Goal: Task Accomplishment & Management: Manage account settings

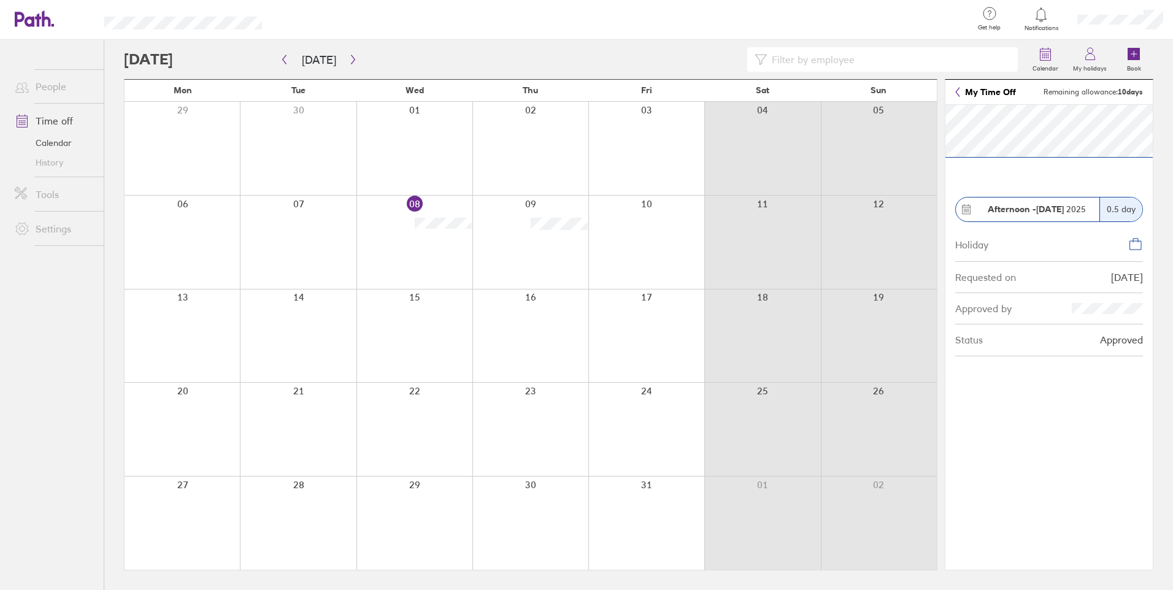
click at [1140, 244] on icon at bounding box center [1135, 244] width 15 height 15
click at [1116, 207] on div "0.5 day" at bounding box center [1120, 210] width 43 height 24
drag, startPoint x: 479, startPoint y: 222, endPoint x: 69, endPoint y: 144, distance: 417.2
click at [69, 144] on link "Calendar" at bounding box center [54, 143] width 99 height 20
click at [1136, 239] on icon at bounding box center [1135, 244] width 15 height 15
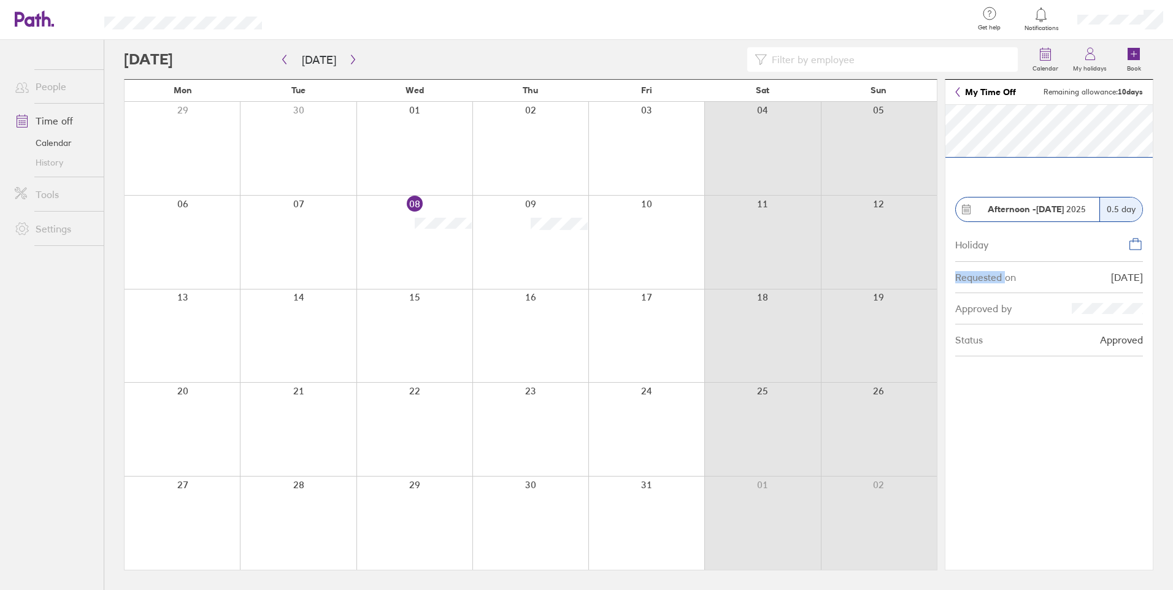
click at [1136, 239] on icon at bounding box center [1135, 244] width 15 height 15
click at [1055, 421] on section "Afternoon - [DATE] 0.5 day Holiday Requested on [DATE] Approved by Status Appro…" at bounding box center [1048, 337] width 207 height 465
click at [1039, 439] on section "Afternoon - [DATE] 0.5 day Holiday Requested on [DATE] Approved by Status Appro…" at bounding box center [1048, 337] width 207 height 465
click at [969, 207] on icon at bounding box center [966, 209] width 11 height 11
click at [1091, 63] on label "My holidays" at bounding box center [1090, 66] width 48 height 11
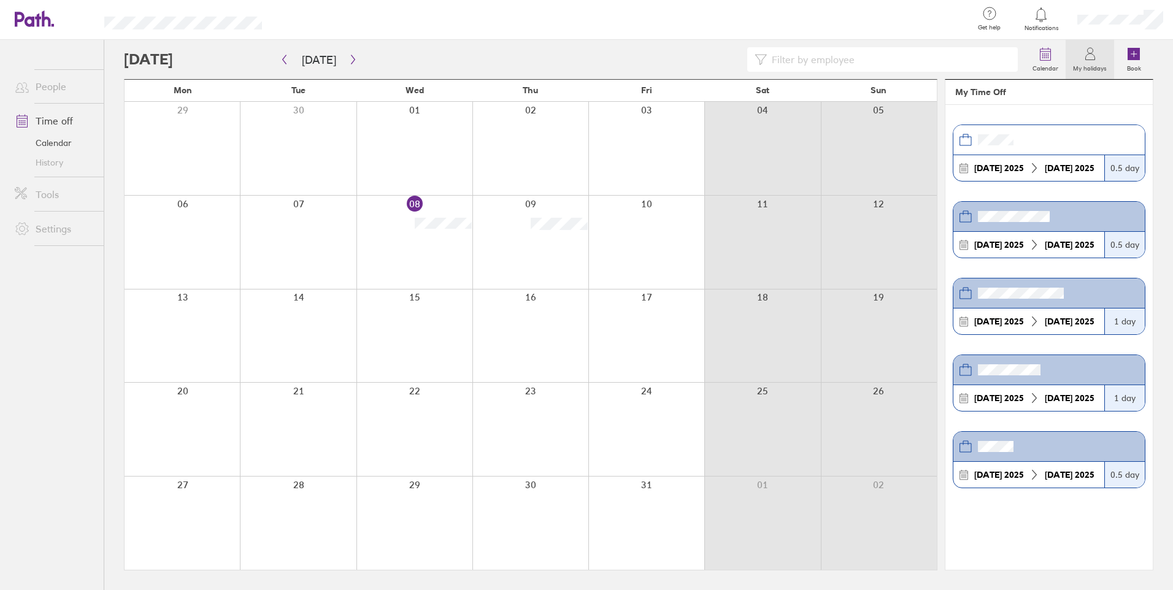
click at [1110, 244] on div "0.5 day" at bounding box center [1124, 245] width 40 height 26
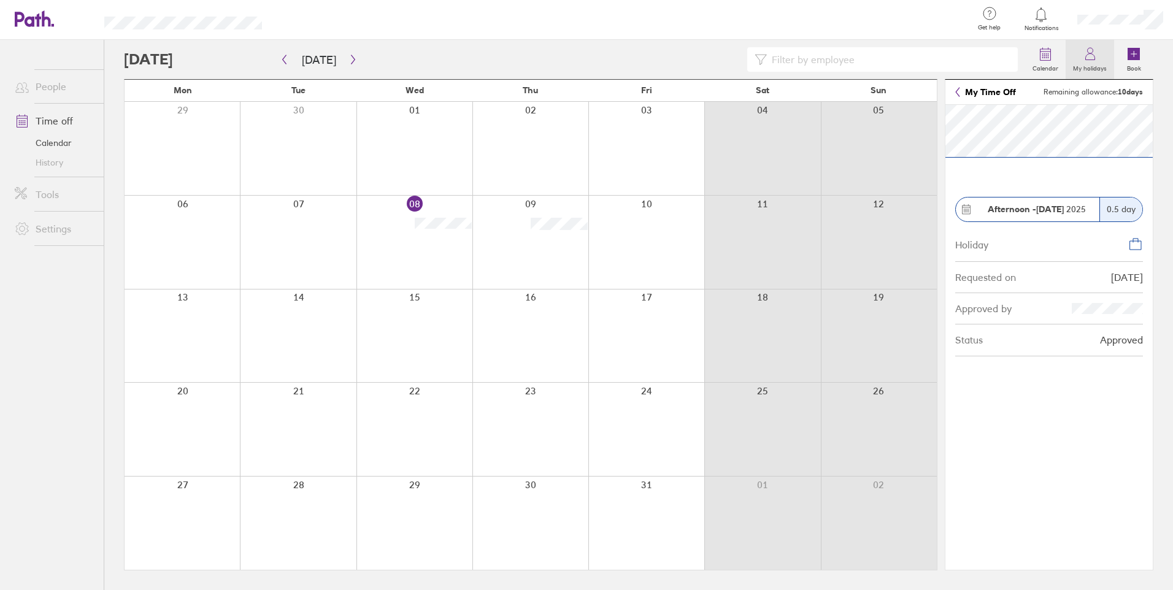
click at [1093, 65] on label "My holidays" at bounding box center [1090, 66] width 48 height 11
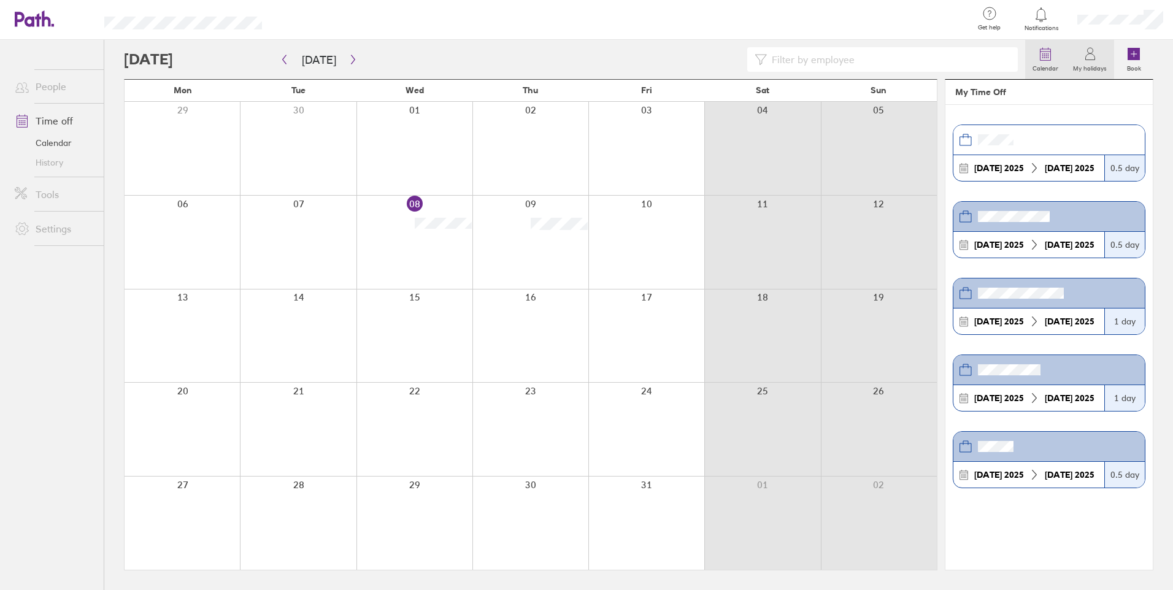
click at [1043, 60] on icon at bounding box center [1045, 54] width 15 height 15
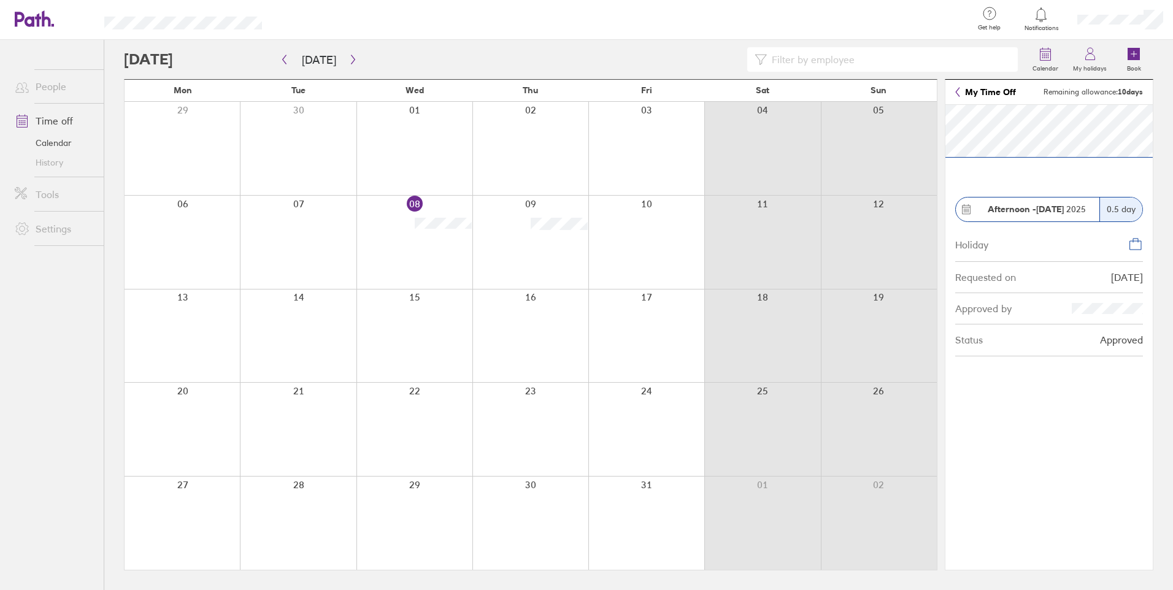
click at [43, 196] on link "Tools" at bounding box center [54, 194] width 99 height 25
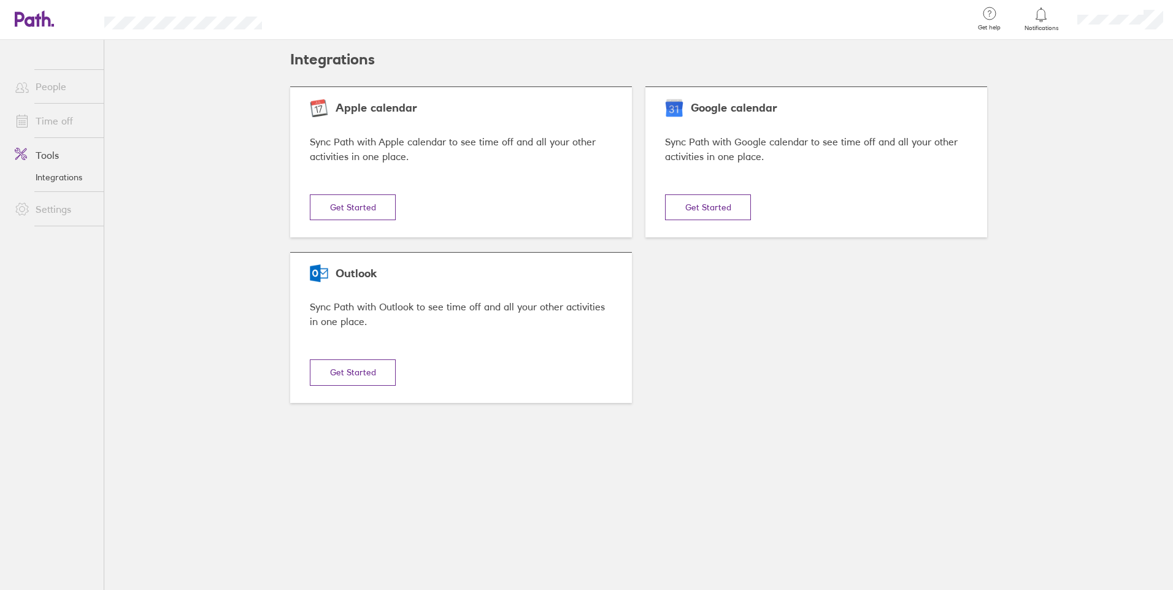
click at [48, 117] on link "Time off" at bounding box center [54, 121] width 99 height 25
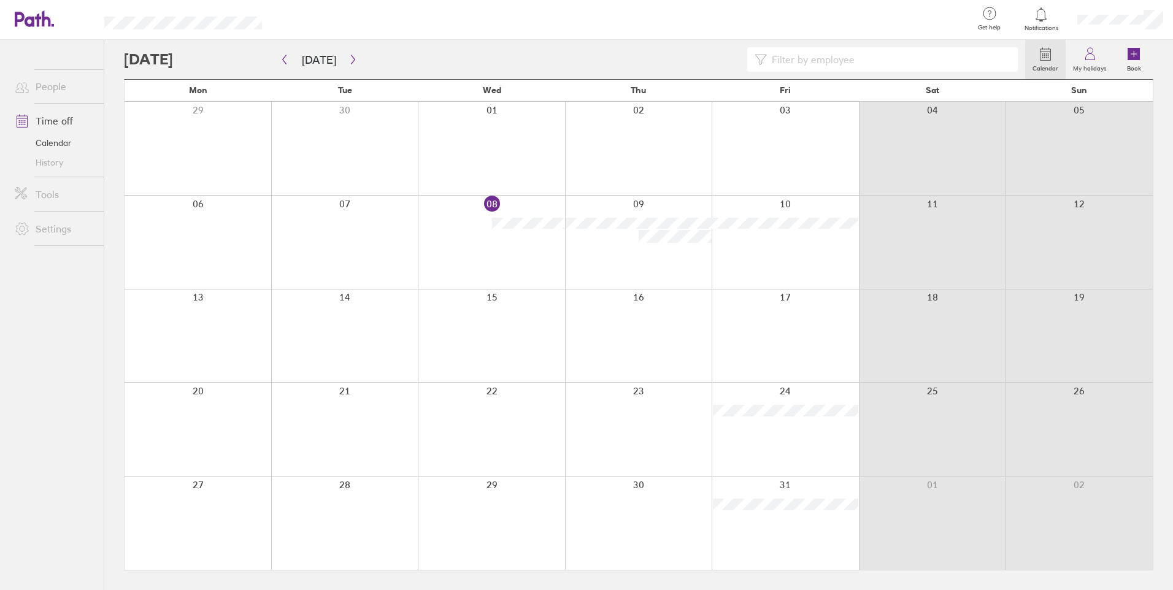
click at [54, 123] on link "Time off" at bounding box center [54, 121] width 99 height 25
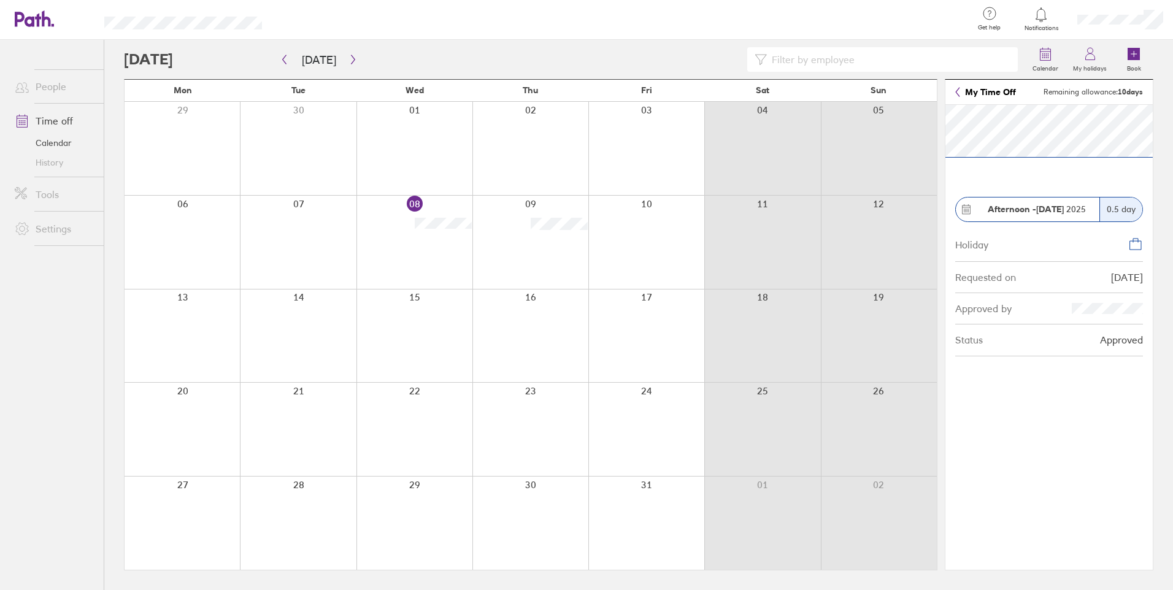
click at [1126, 208] on div "0.5 day" at bounding box center [1120, 210] width 43 height 24
click at [1125, 209] on div "0.5 day" at bounding box center [1120, 210] width 43 height 24
click at [968, 210] on icon at bounding box center [966, 209] width 11 height 11
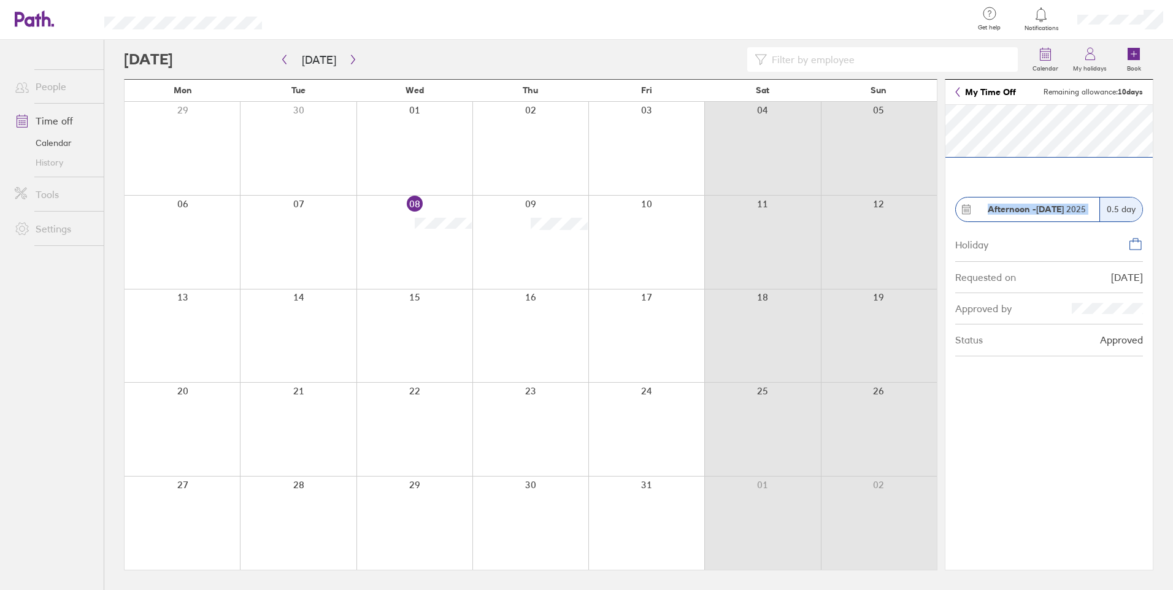
click at [968, 210] on icon at bounding box center [966, 209] width 11 height 11
click at [1067, 397] on section "Afternoon - [DATE] 0.5 day Holiday Requested on [DATE] Approved by Status Appro…" at bounding box center [1048, 337] width 207 height 465
click at [985, 17] on icon at bounding box center [989, 13] width 15 height 15
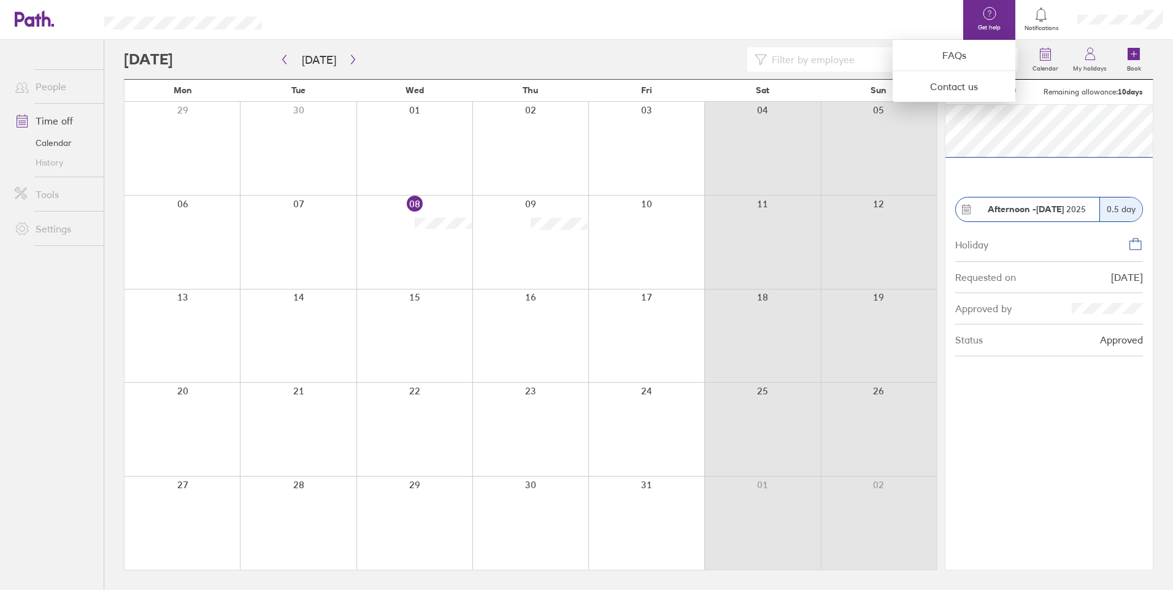
click at [846, 63] on div at bounding box center [586, 295] width 1173 height 590
click at [56, 87] on link "People" at bounding box center [54, 86] width 99 height 25
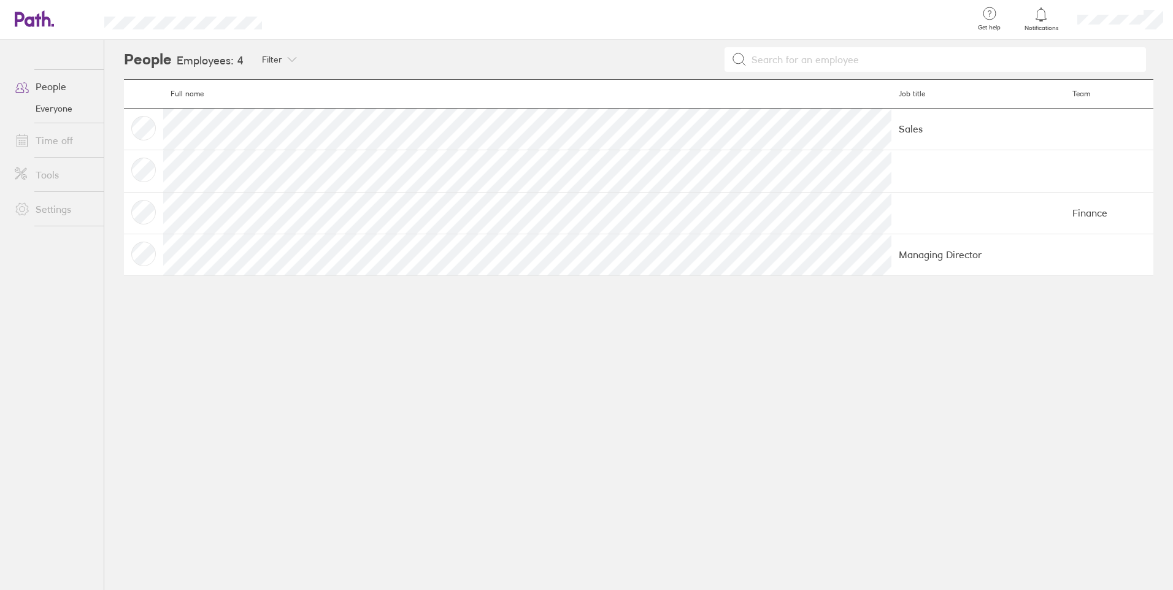
click at [142, 128] on td at bounding box center [143, 129] width 39 height 42
click at [55, 211] on link "Settings" at bounding box center [54, 209] width 99 height 25
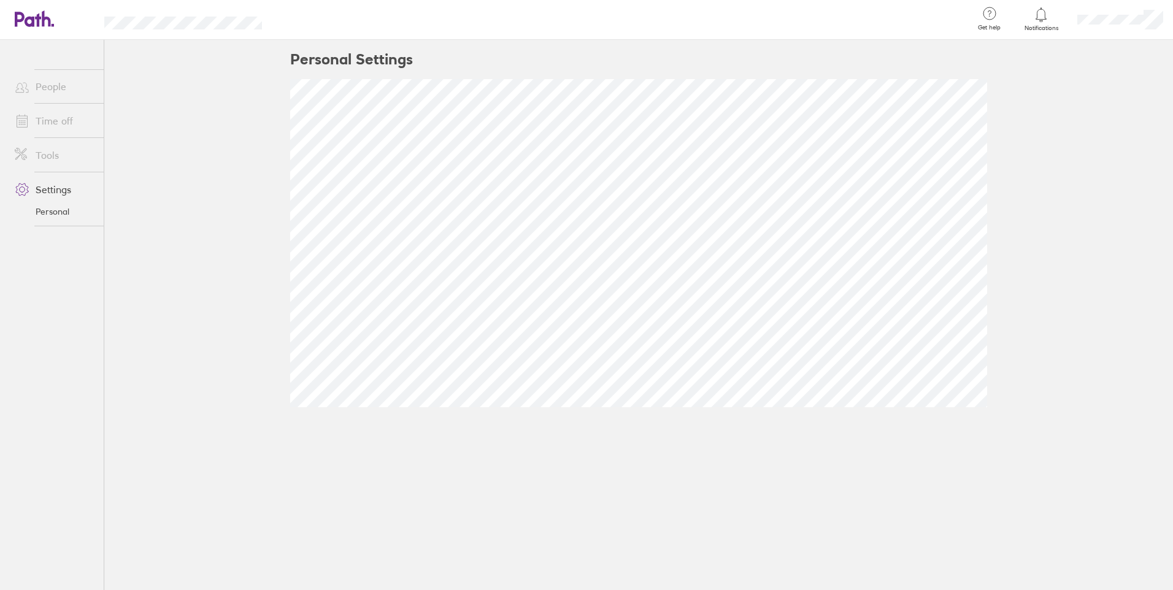
click at [45, 188] on link "Settings" at bounding box center [54, 189] width 99 height 25
click at [42, 153] on link "Tools" at bounding box center [54, 155] width 99 height 25
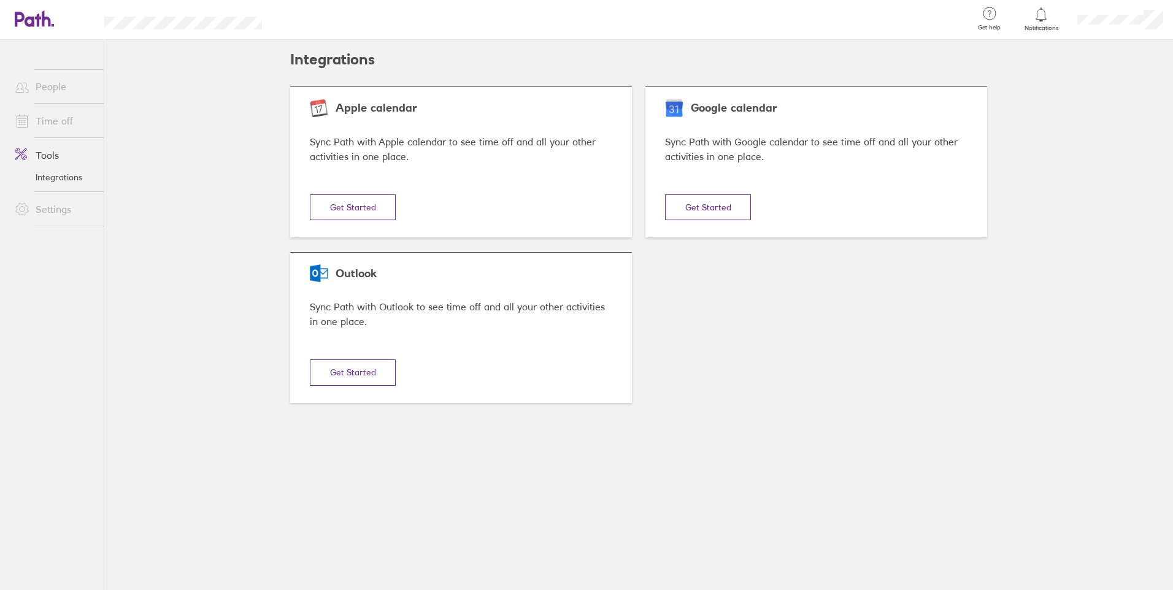
click at [43, 124] on link "Time off" at bounding box center [54, 121] width 99 height 25
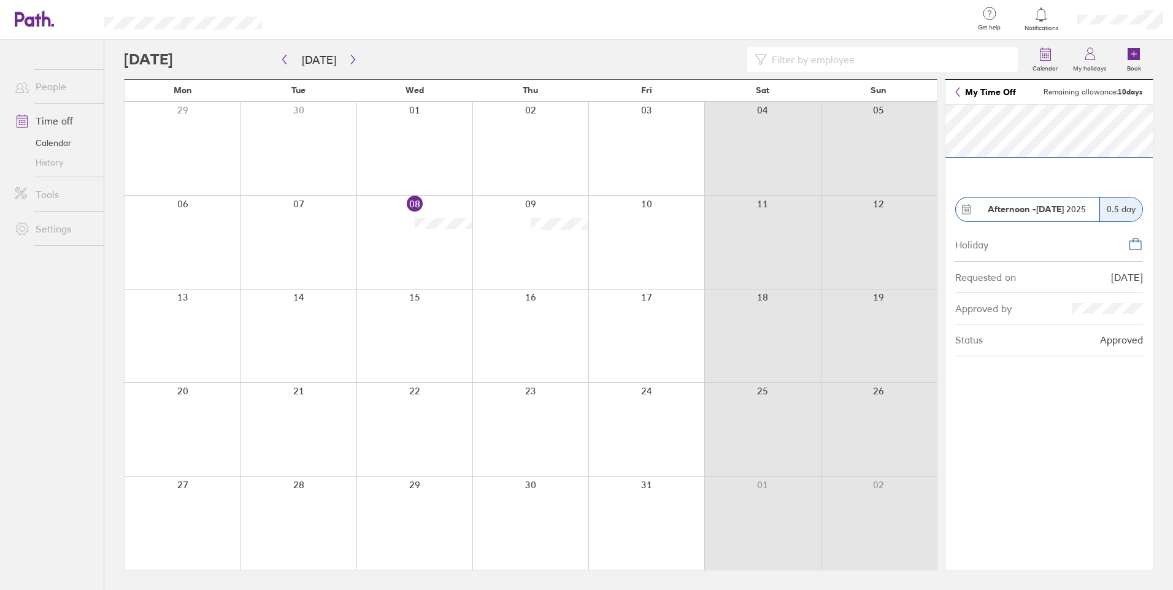
click at [1050, 460] on section "Afternoon - [DATE] 0.5 day Holiday Requested on [DATE] Approved by Status Appro…" at bounding box center [1048, 337] width 207 height 465
click at [957, 91] on icon at bounding box center [958, 92] width 4 height 9
drag, startPoint x: 591, startPoint y: 229, endPoint x: 926, endPoint y: 272, distance: 337.8
click at [790, 244] on div at bounding box center [762, 242] width 116 height 93
click at [1096, 53] on icon at bounding box center [1090, 54] width 15 height 15
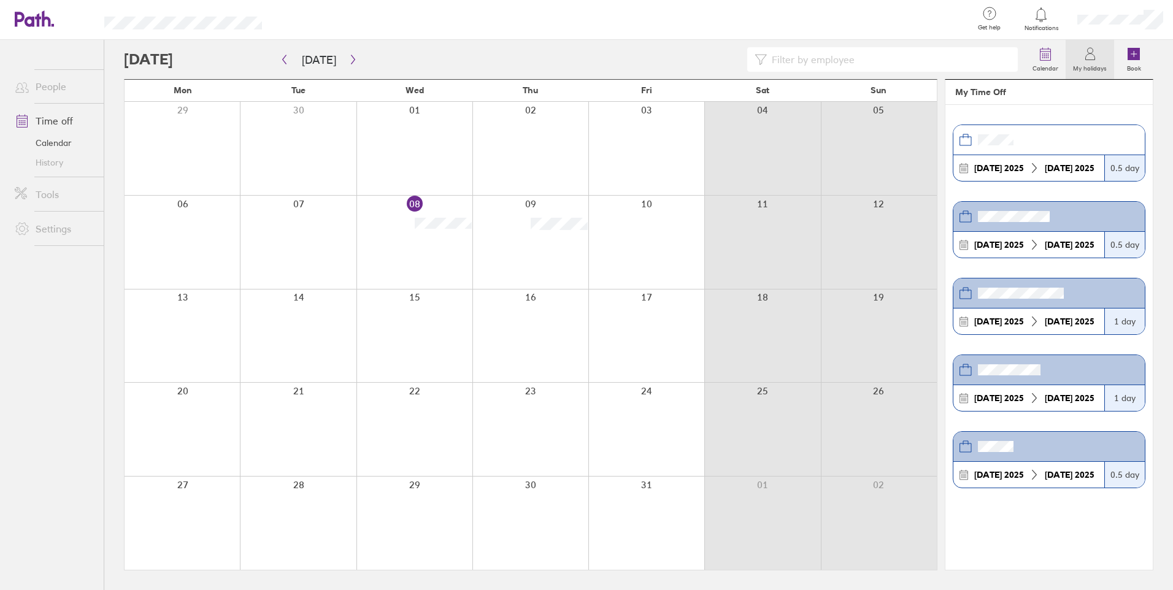
click at [1144, 22] on div at bounding box center [1120, 19] width 106 height 39
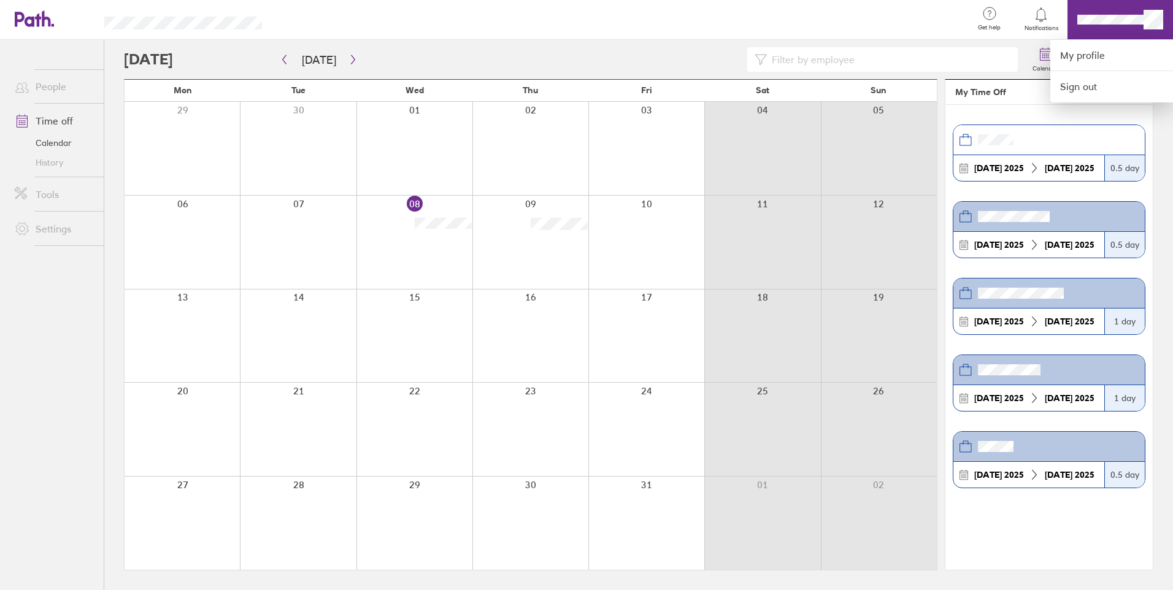
click at [58, 118] on div at bounding box center [586, 295] width 1173 height 590
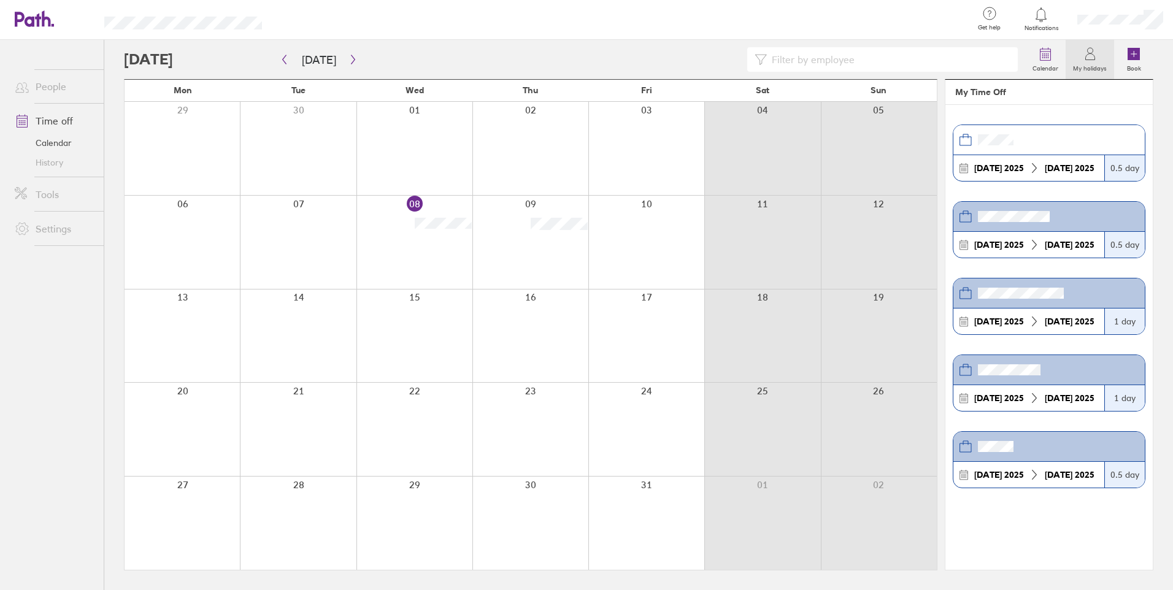
click at [49, 85] on link "People" at bounding box center [54, 86] width 99 height 25
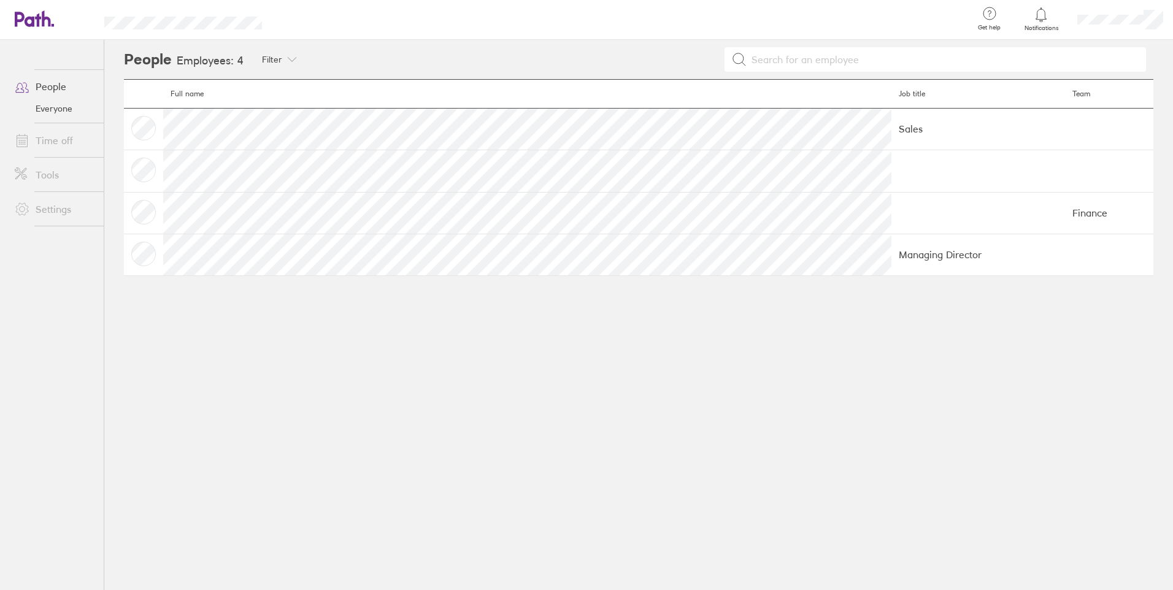
click at [61, 117] on link "Everyone" at bounding box center [54, 109] width 99 height 20
click at [64, 79] on link "People" at bounding box center [54, 86] width 99 height 25
click at [54, 131] on link "Time off" at bounding box center [54, 140] width 99 height 25
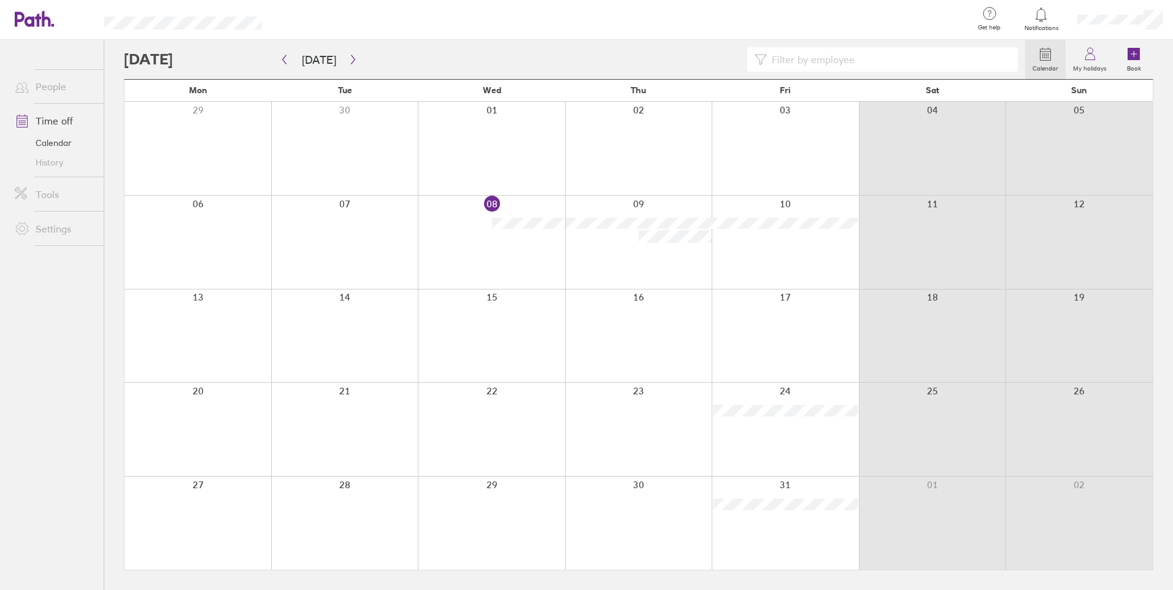
click at [54, 163] on link "History" at bounding box center [54, 163] width 99 height 20
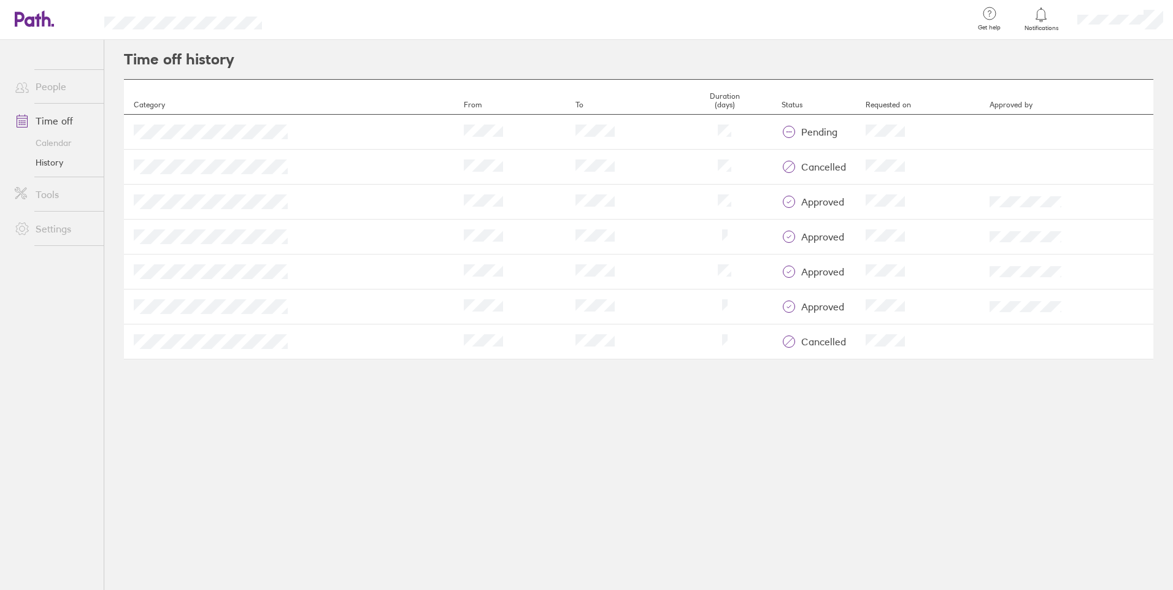
drag, startPoint x: 140, startPoint y: 159, endPoint x: 379, endPoint y: 162, distance: 238.1
click at [454, 162] on td "From" at bounding box center [510, 167] width 112 height 35
click at [566, 172] on td "To" at bounding box center [622, 167] width 112 height 35
click at [772, 221] on td "Status approved" at bounding box center [814, 237] width 84 height 35
click at [782, 204] on div "approved" at bounding box center [814, 201] width 64 height 15
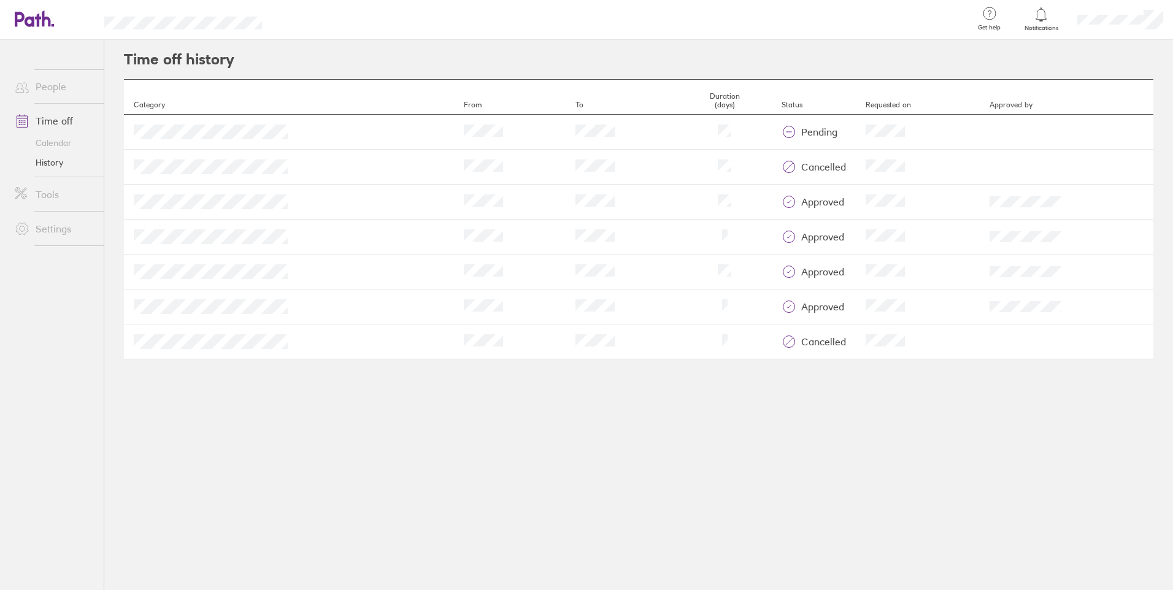
click at [933, 199] on td "Requested on" at bounding box center [918, 202] width 124 height 35
click at [931, 200] on tr "Category From To Duration Status approved Requested on Reviewed by" at bounding box center [638, 202] width 1029 height 35
drag, startPoint x: 412, startPoint y: 222, endPoint x: 320, endPoint y: 212, distance: 92.5
click at [454, 223] on td "From" at bounding box center [510, 237] width 112 height 35
click at [261, 55] on header "Time off history" at bounding box center [638, 59] width 1029 height 39
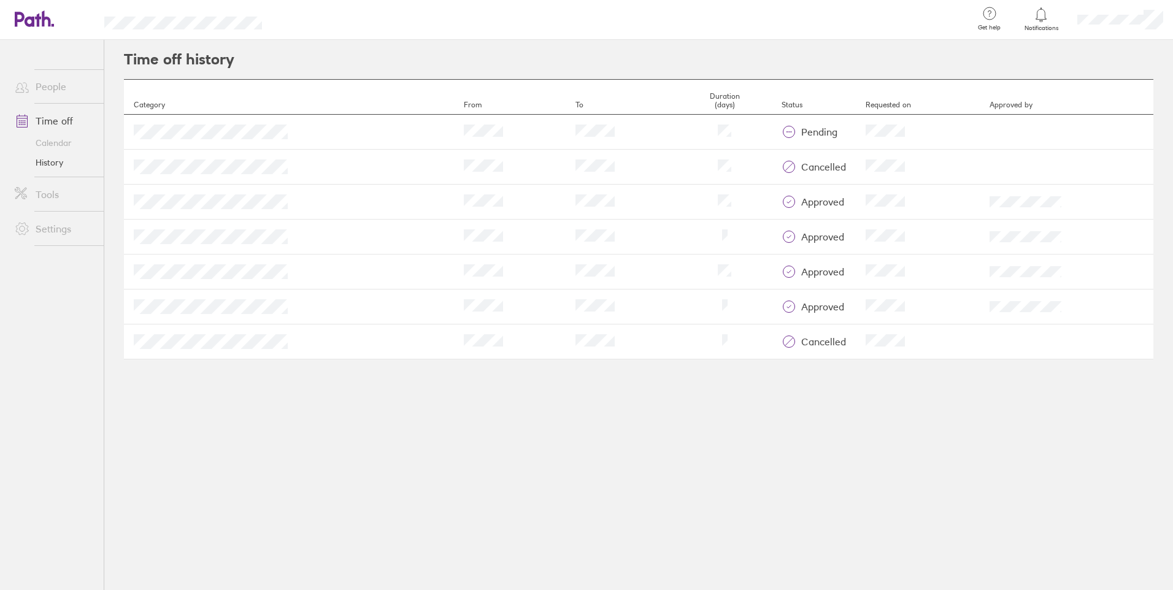
click at [52, 226] on link "Settings" at bounding box center [54, 229] width 99 height 25
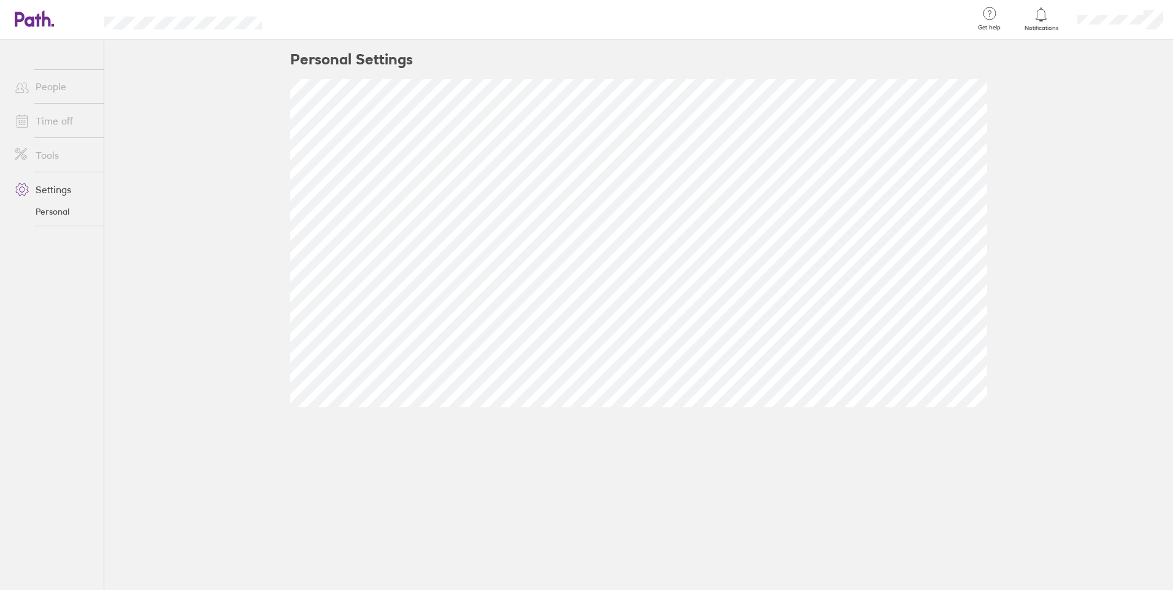
click at [56, 163] on link "Tools" at bounding box center [54, 155] width 99 height 25
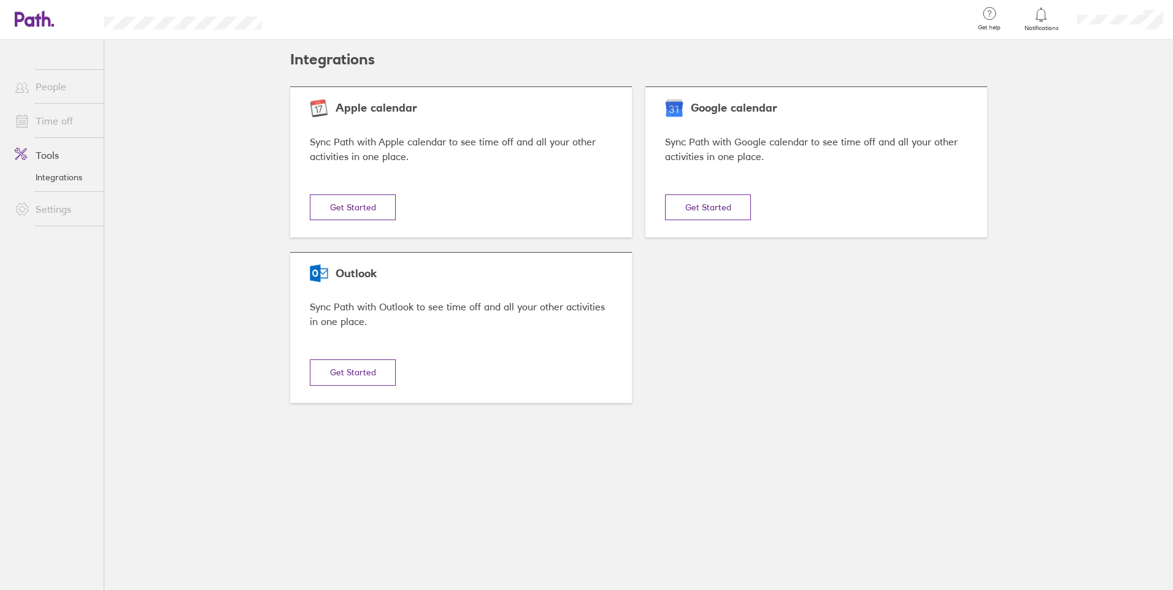
click at [64, 123] on link "Time off" at bounding box center [54, 121] width 99 height 25
